Goal: Complete application form: Complete application form

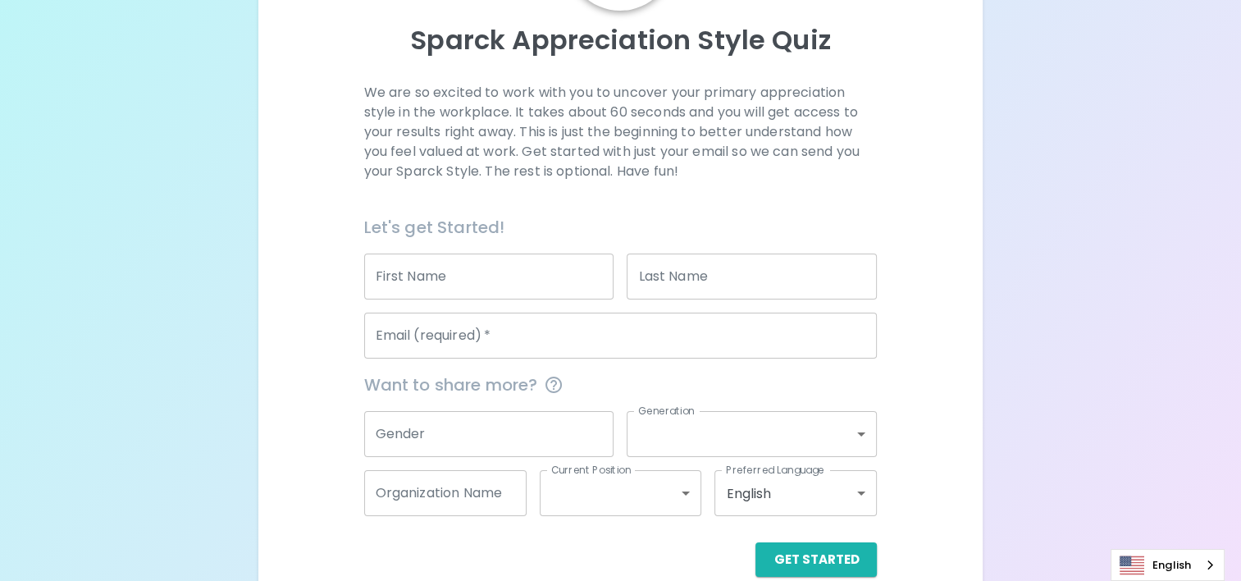
scroll to position [200, 0]
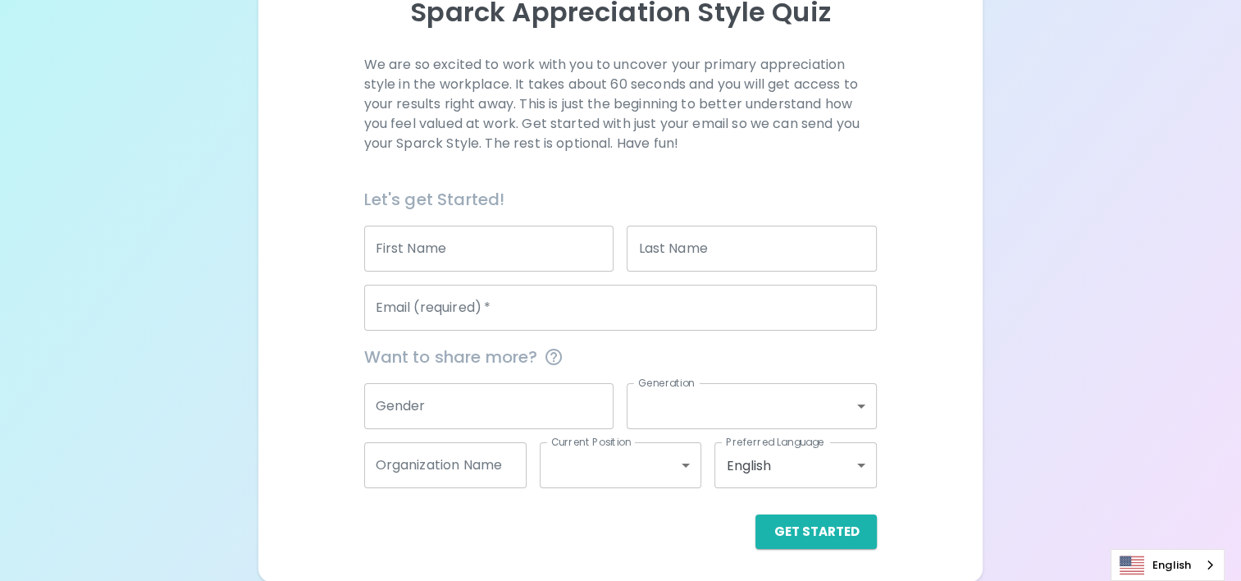
click at [493, 262] on input "First Name" at bounding box center [489, 249] width 250 height 46
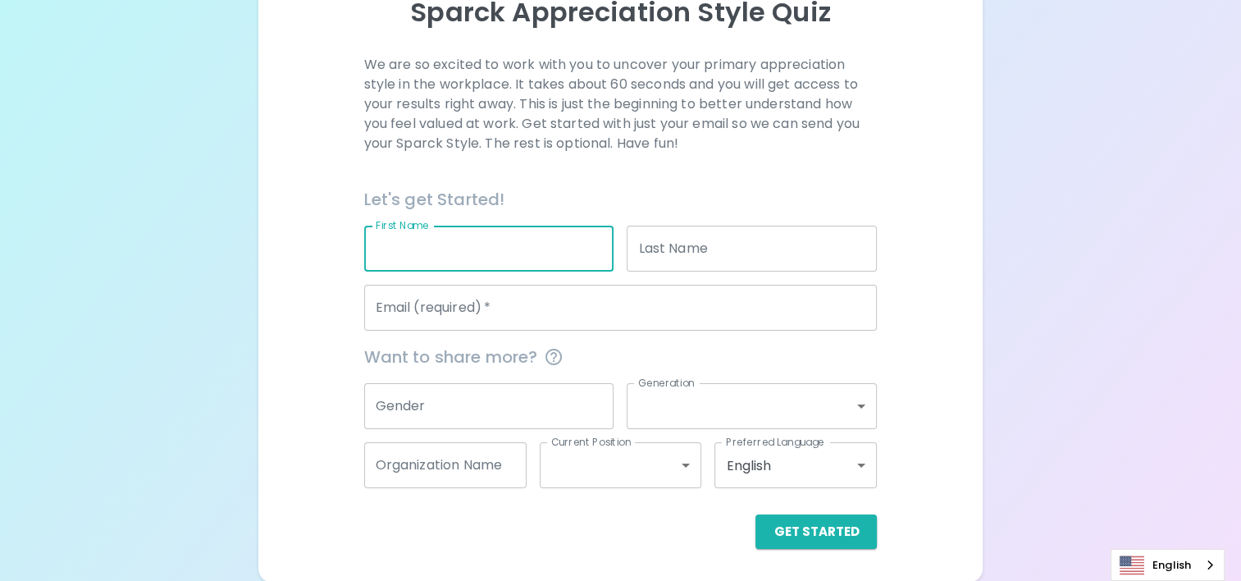
type input "Wasana"
type input "Mala"
type input "[EMAIL_ADDRESS][DOMAIN_NAME]"
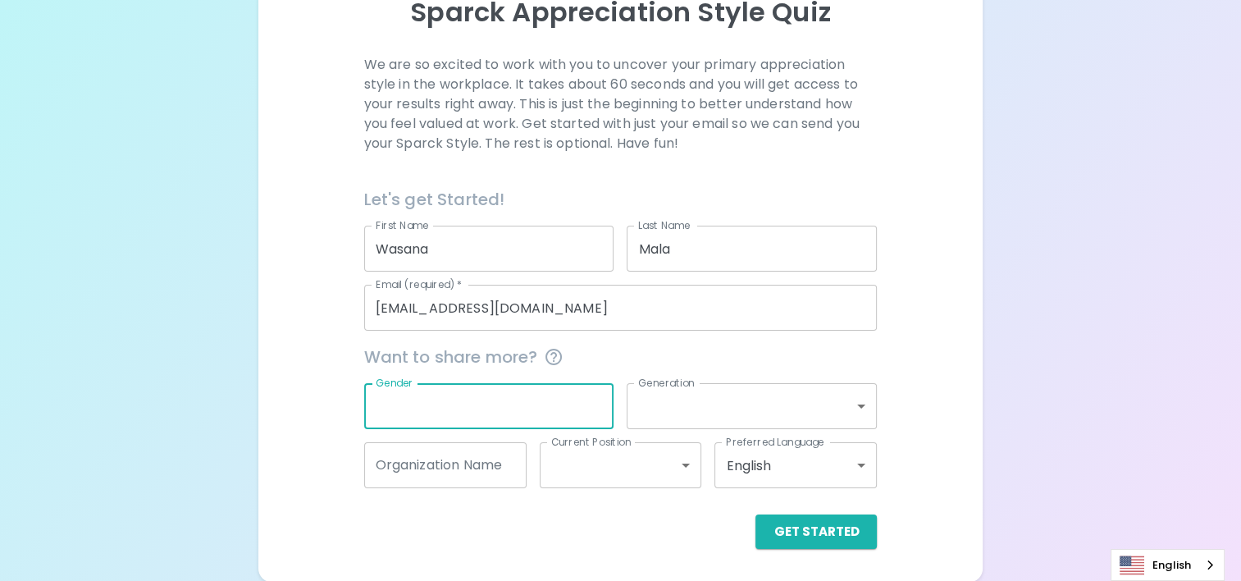
click at [499, 408] on input "Gender" at bounding box center [489, 406] width 250 height 46
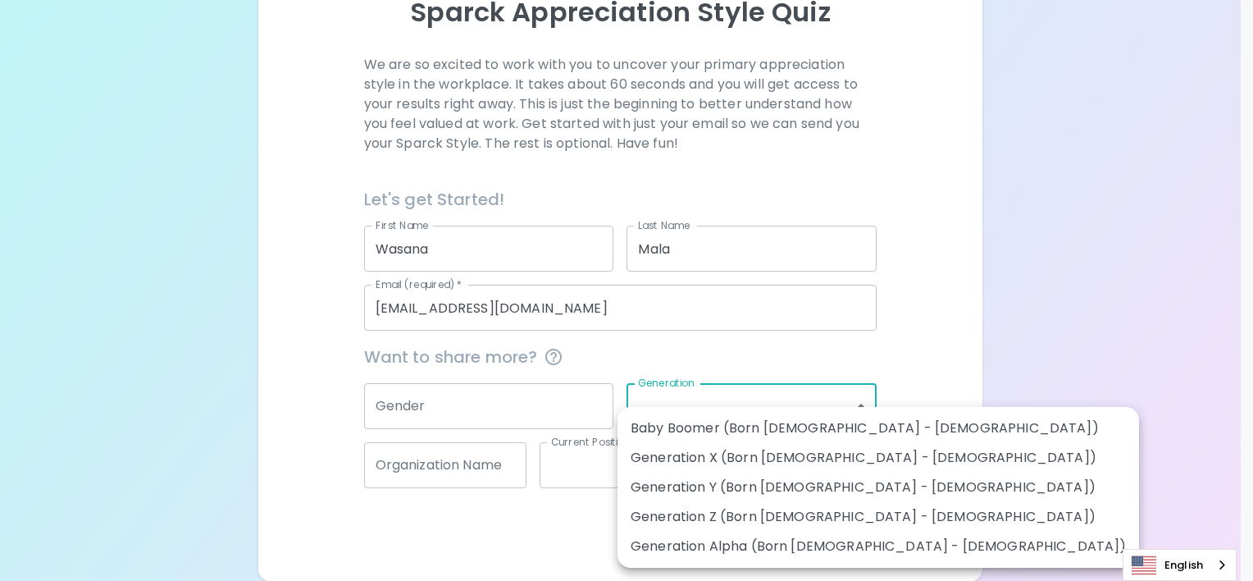
click at [711, 407] on body "Sparck Appreciation Style Quiz We are so excited to work with you to uncover yo…" at bounding box center [626, 191] width 1253 height 782
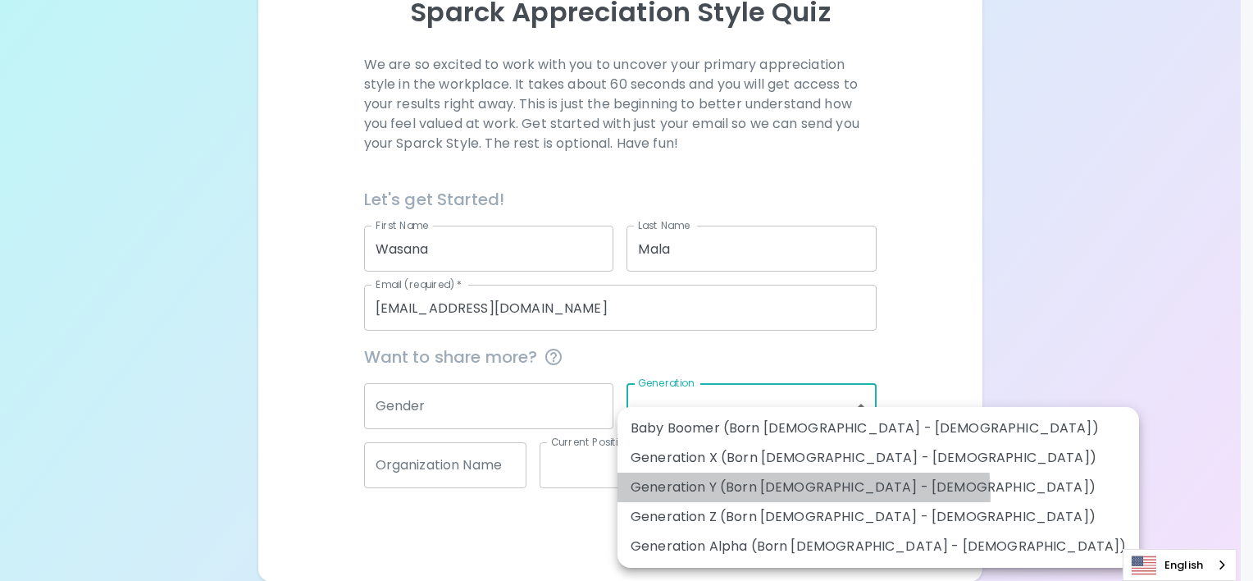
click at [803, 494] on li "Generation Y (Born [DEMOGRAPHIC_DATA] - [DEMOGRAPHIC_DATA])" at bounding box center [879, 487] width 522 height 30
type input "generation_y"
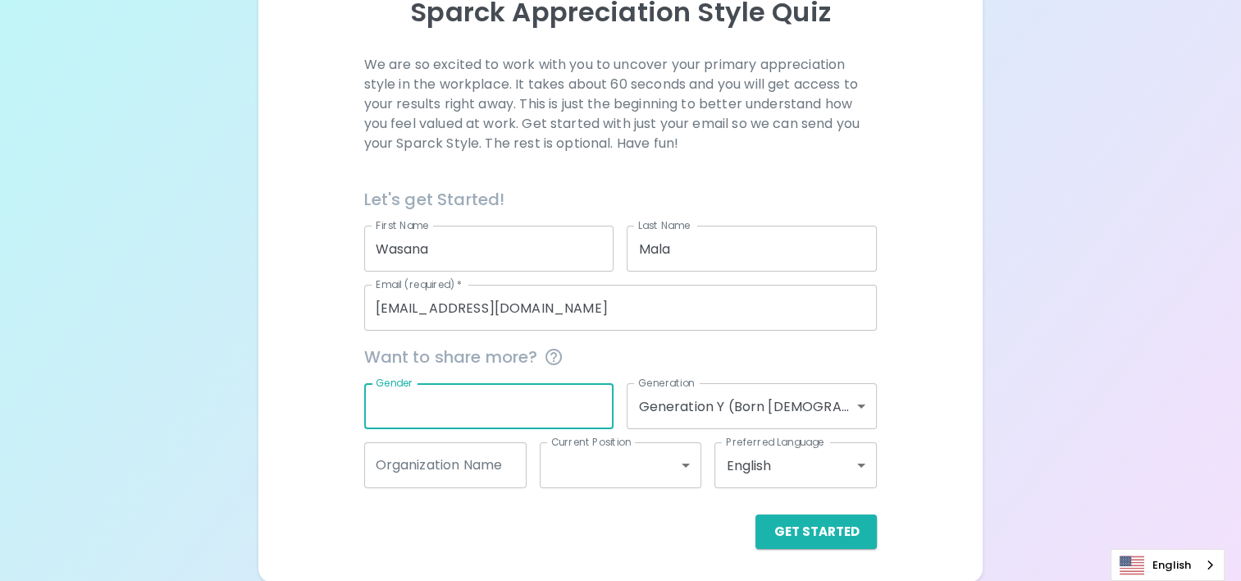
click at [465, 410] on input "Gender" at bounding box center [489, 406] width 250 height 46
click at [513, 469] on input "Organization Name" at bounding box center [445, 465] width 162 height 46
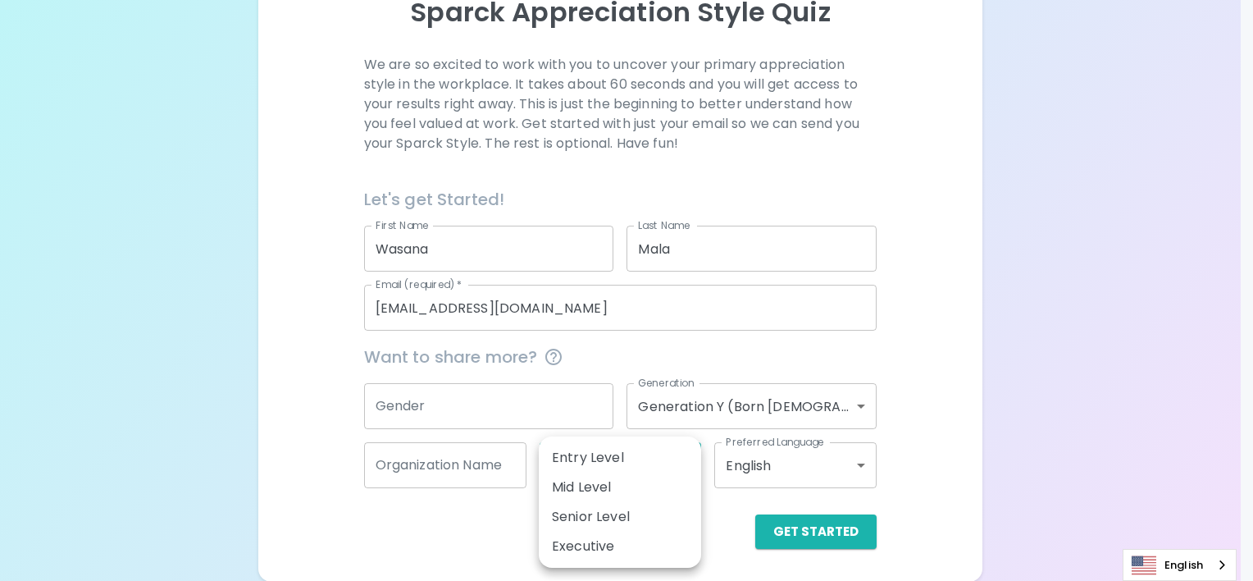
click at [663, 472] on body "Sparck Appreciation Style Quiz We are so excited to work with you to uncover yo…" at bounding box center [626, 191] width 1253 height 782
click at [850, 465] on div at bounding box center [626, 290] width 1253 height 581
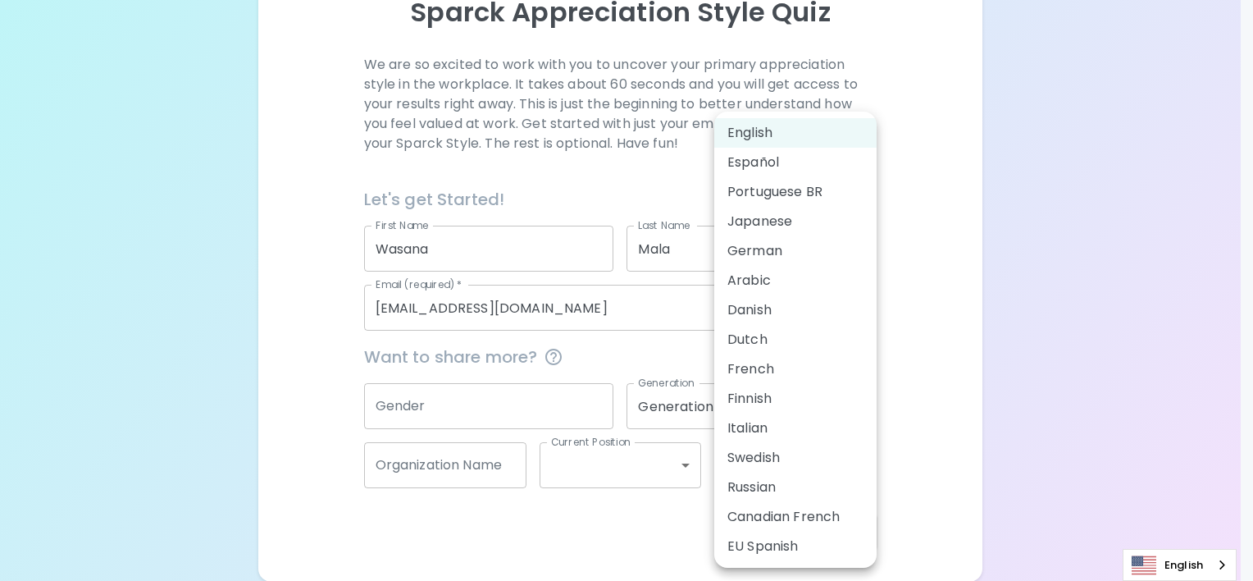
click at [864, 464] on body "Sparck Appreciation Style Quiz We are so excited to work with you to uncover yo…" at bounding box center [626, 191] width 1253 height 782
click at [944, 413] on div at bounding box center [626, 290] width 1253 height 581
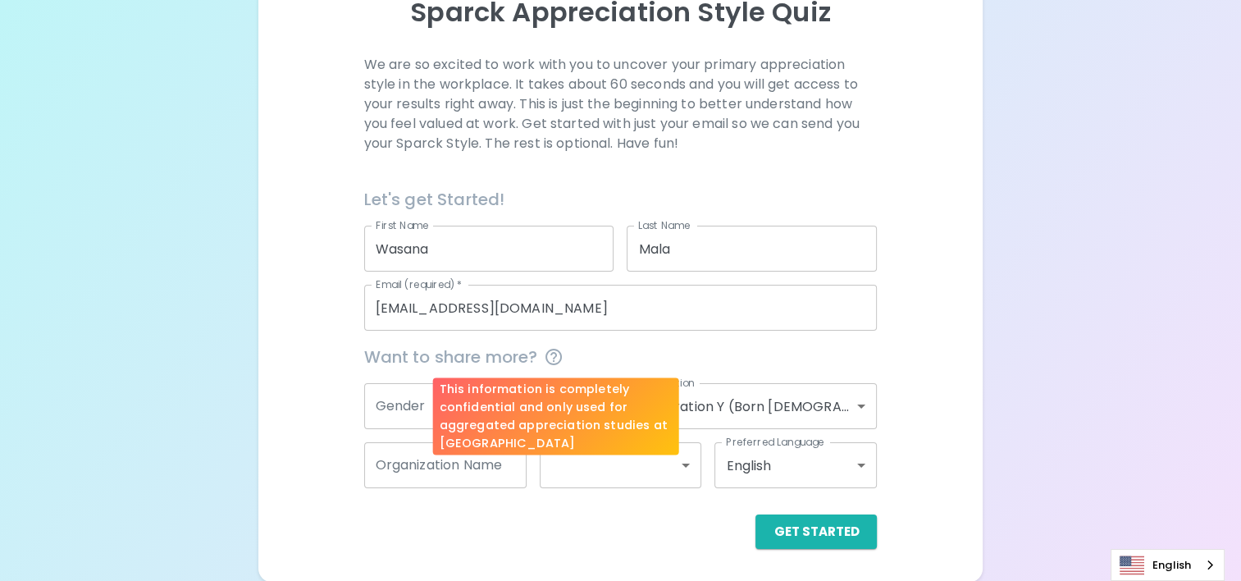
click at [561, 358] on icon "This information is completely confidential and only used for aggregated apprec…" at bounding box center [554, 357] width 20 height 20
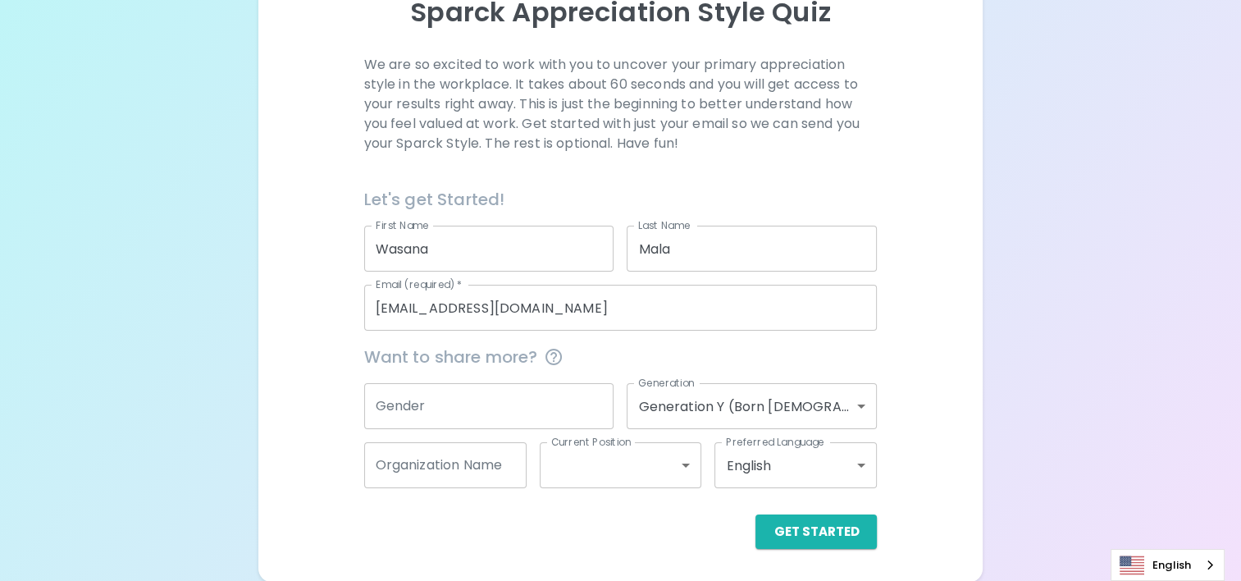
drag, startPoint x: 561, startPoint y: 358, endPoint x: 268, endPoint y: 377, distance: 293.5
click at [271, 376] on div "Sparck Appreciation Style Quiz We are so excited to work with you to uncover yo…" at bounding box center [620, 207] width 724 height 749
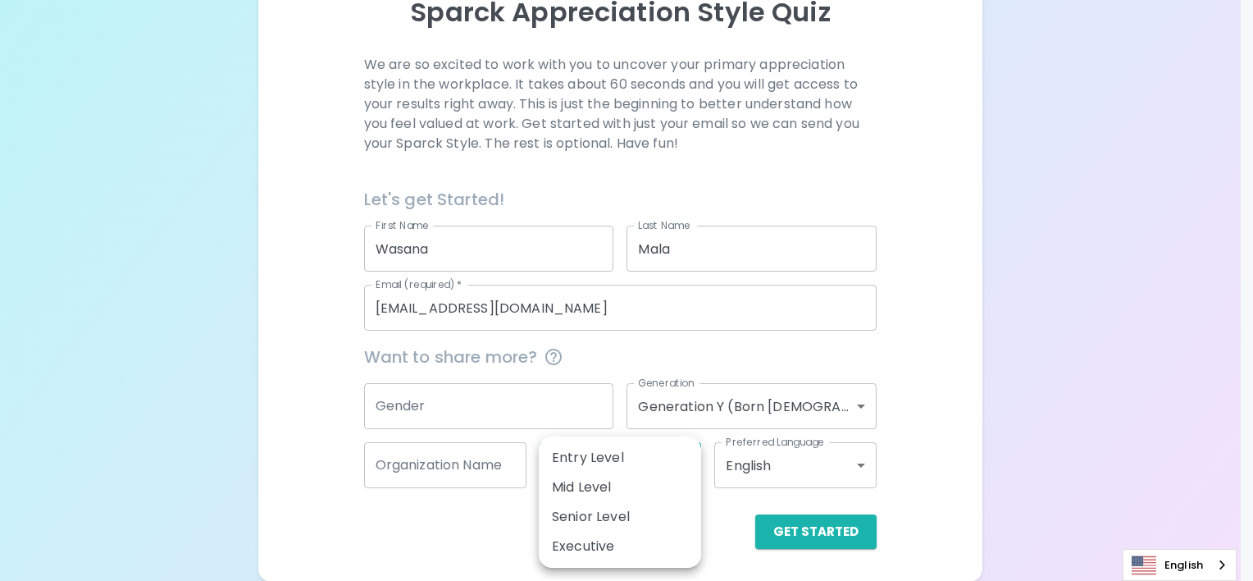
click at [696, 462] on body "Sparck Appreciation Style Quiz We are so excited to work with you to uncover yo…" at bounding box center [626, 191] width 1253 height 782
drag, startPoint x: 628, startPoint y: 522, endPoint x: 640, endPoint y: 495, distance: 29.4
click at [640, 495] on ul "Entry Level Mid Level Senior Level Executive" at bounding box center [620, 501] width 162 height 131
drag, startPoint x: 640, startPoint y: 495, endPoint x: 714, endPoint y: 550, distance: 92.5
click at [714, 550] on div "Entry Level Mid Level Senior Level Executive" at bounding box center [626, 290] width 1253 height 581
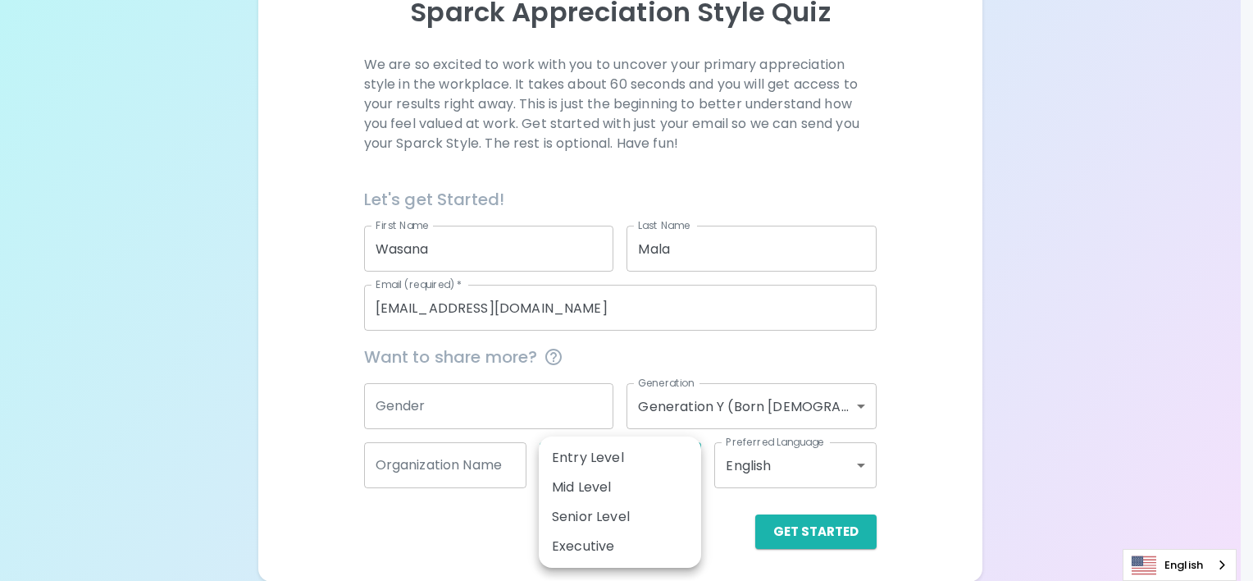
click at [294, 465] on div at bounding box center [626, 290] width 1253 height 581
click at [691, 469] on body "Sparck Appreciation Style Quiz We are so excited to work with you to uncover yo…" at bounding box center [626, 191] width 1253 height 782
click at [594, 519] on li "Senior Level" at bounding box center [620, 517] width 162 height 30
type input "senior_level"
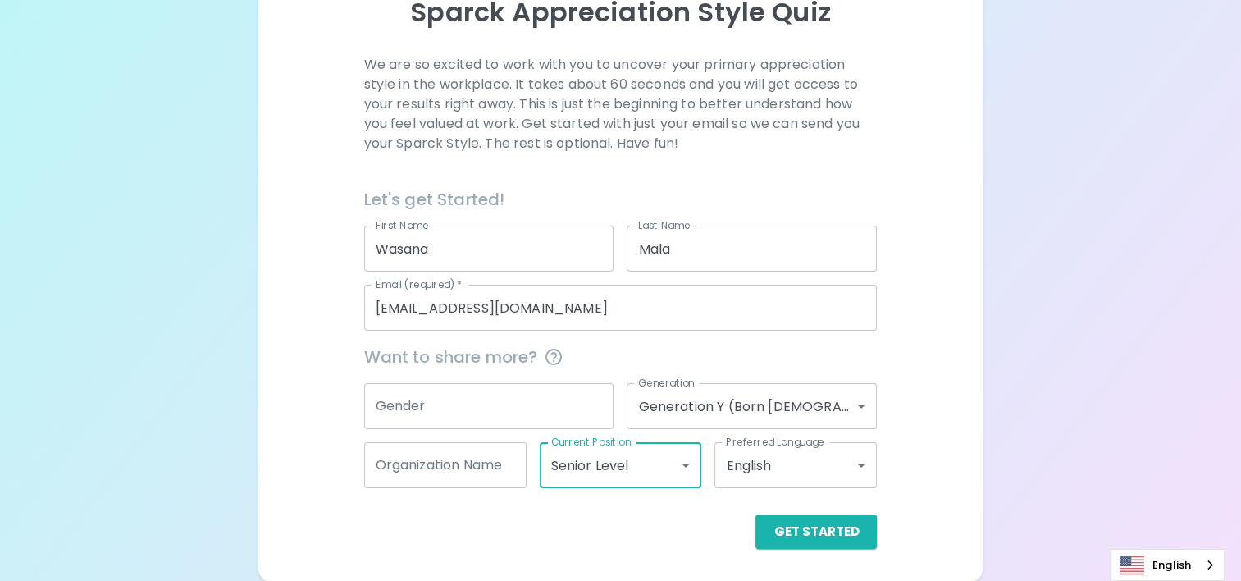
click at [443, 468] on input "Organization Name" at bounding box center [445, 465] width 162 height 46
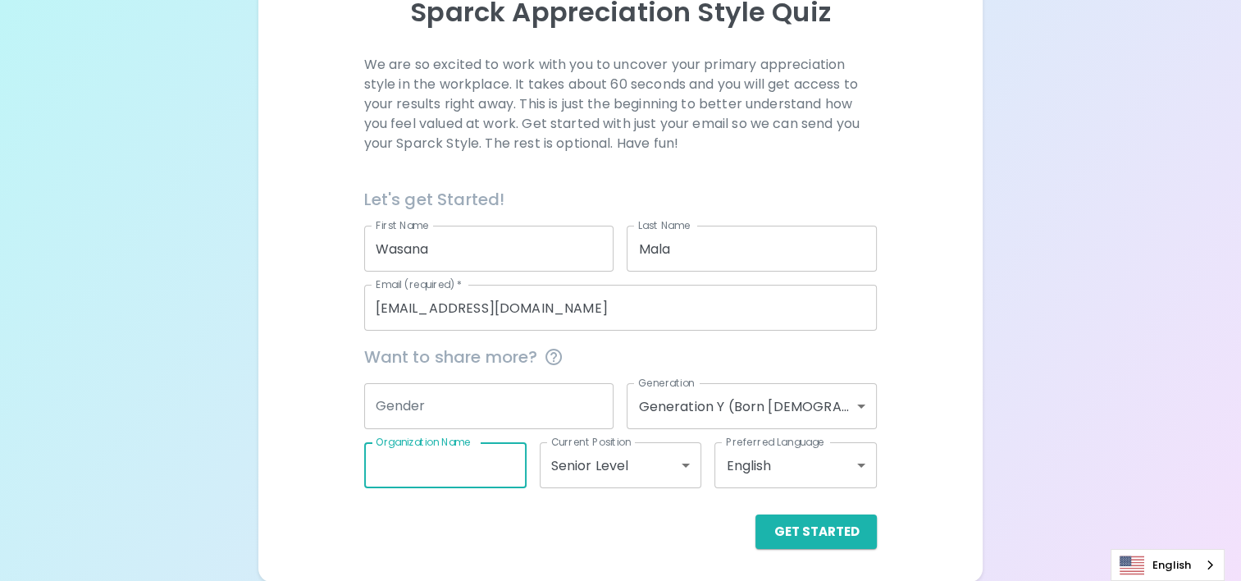
click at [402, 399] on input "Gender" at bounding box center [489, 406] width 250 height 46
